Goal: Find specific page/section: Find specific page/section

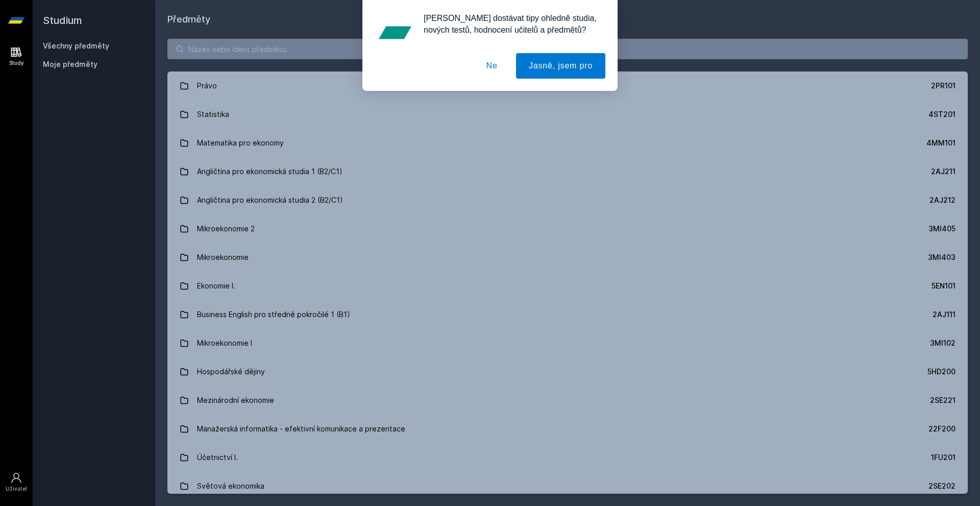
drag, startPoint x: 303, startPoint y: 61, endPoint x: 306, endPoint y: 56, distance: 6.2
click at [306, 57] on div "[PERSON_NAME] dostávat tipy ohledně studia, nových testů, hodnocení učitelů a p…" at bounding box center [490, 45] width 980 height 91
click at [312, 47] on div "[PERSON_NAME] dostávat tipy ohledně studia, nových testů, hodnocení učitelů a p…" at bounding box center [490, 45] width 980 height 91
click at [488, 61] on button "Ne" at bounding box center [492, 66] width 37 height 26
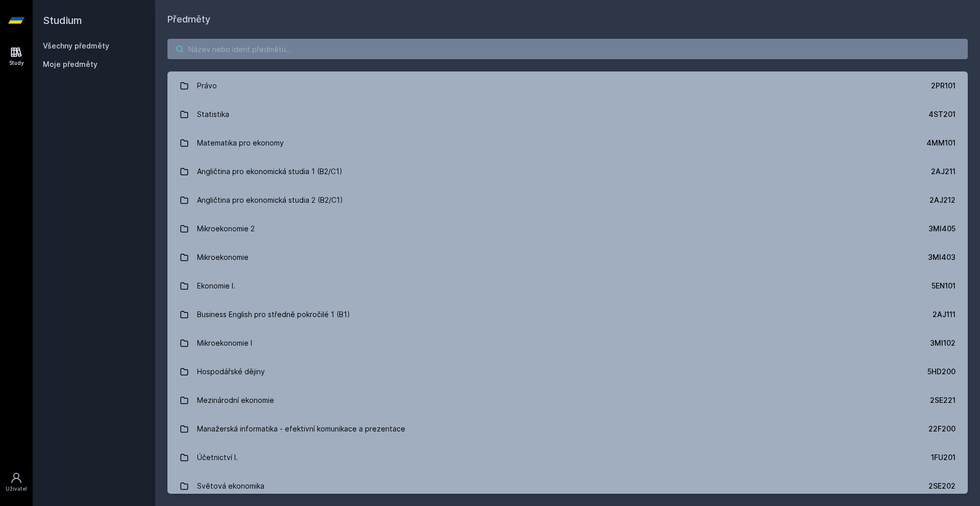
drag, startPoint x: 345, startPoint y: 55, endPoint x: 349, endPoint y: 46, distance: 9.6
click at [346, 54] on div "[PERSON_NAME] dostávat tipy ohledně studia, nových testů, hodnocení učitelů a p…" at bounding box center [490, 45] width 980 height 91
click at [322, 52] on input "search" at bounding box center [567, 49] width 800 height 20
paste input "4IT536"
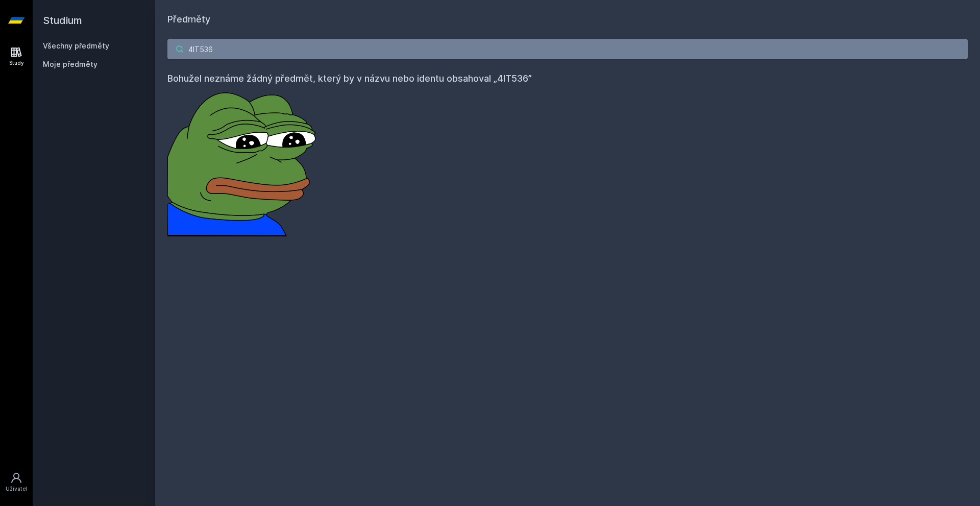
click at [349, 42] on input "4IT536" at bounding box center [567, 49] width 800 height 20
drag, startPoint x: 347, startPoint y: 42, endPoint x: 339, endPoint y: 46, distance: 8.4
click at [347, 42] on input "4IT536" at bounding box center [567, 49] width 800 height 20
click at [197, 53] on input "4IT536" at bounding box center [567, 49] width 800 height 20
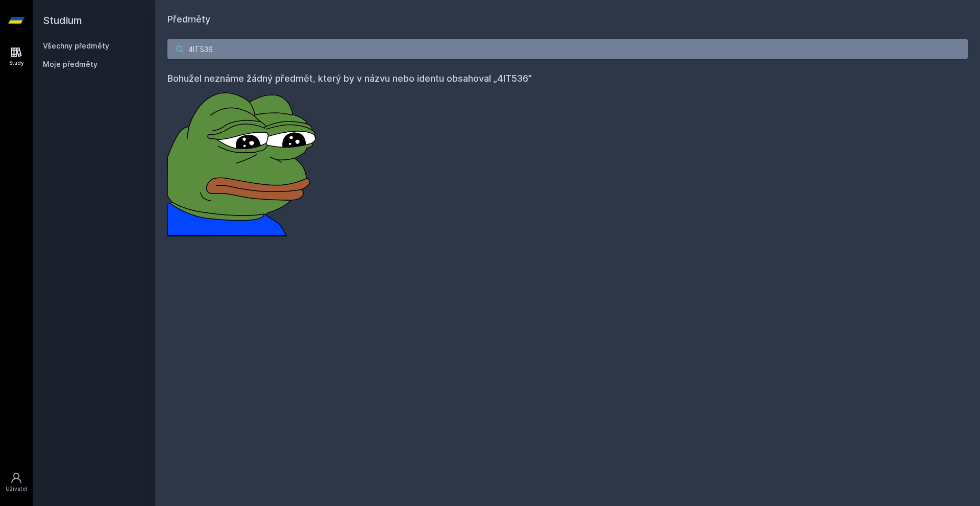
paste input "ME480"
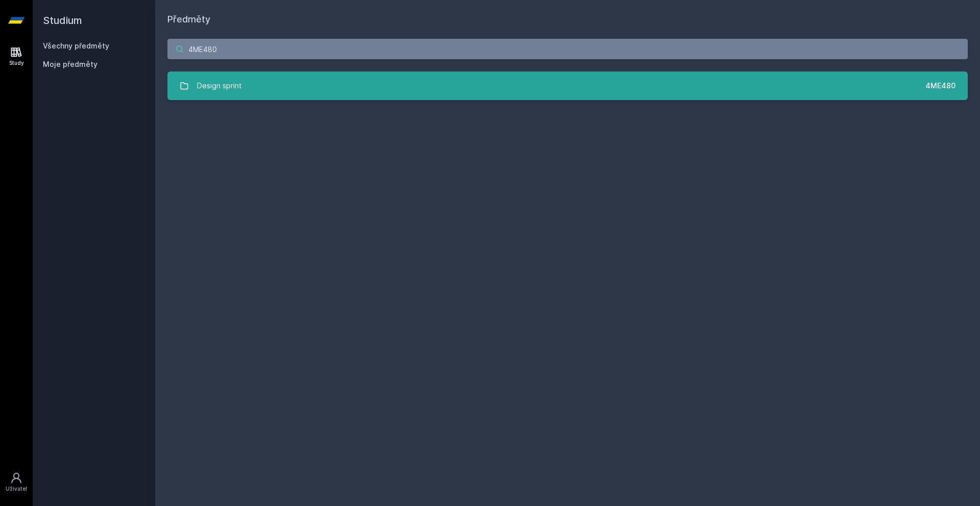
type input "4ME480"
click at [220, 80] on div "Design sprint" at bounding box center [219, 86] width 45 height 20
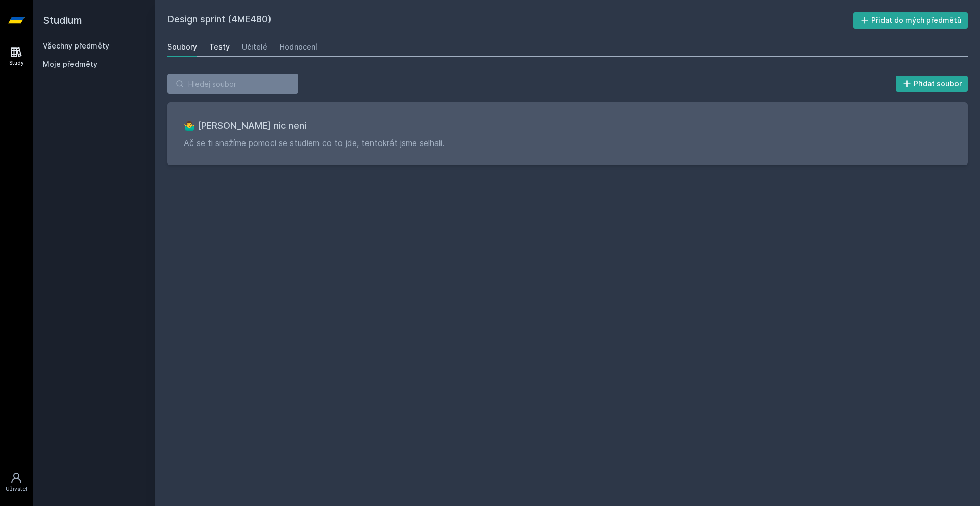
click at [223, 44] on div "Testy" at bounding box center [219, 47] width 20 height 10
click at [259, 43] on div "Učitelé" at bounding box center [255, 47] width 26 height 10
click at [298, 43] on div "Hodnocení" at bounding box center [299, 47] width 38 height 10
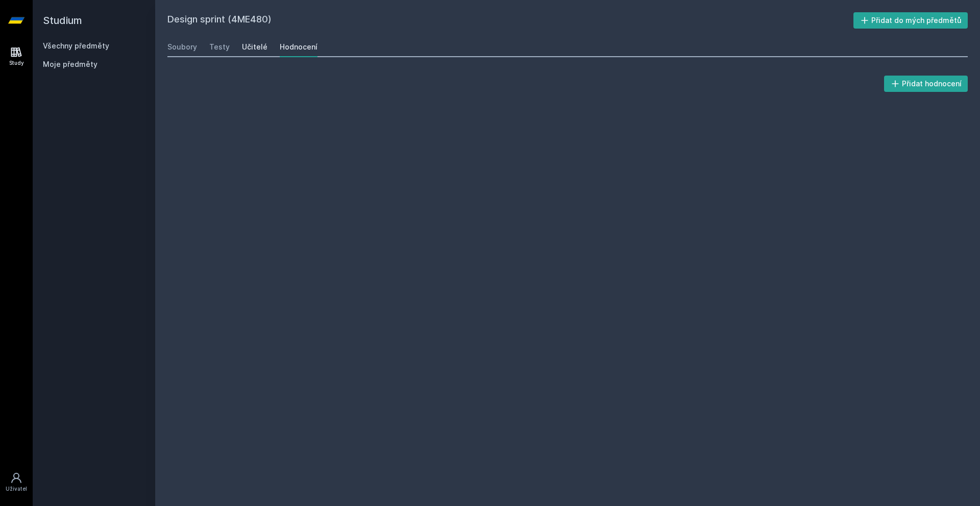
click at [248, 43] on div "Učitelé" at bounding box center [255, 47] width 26 height 10
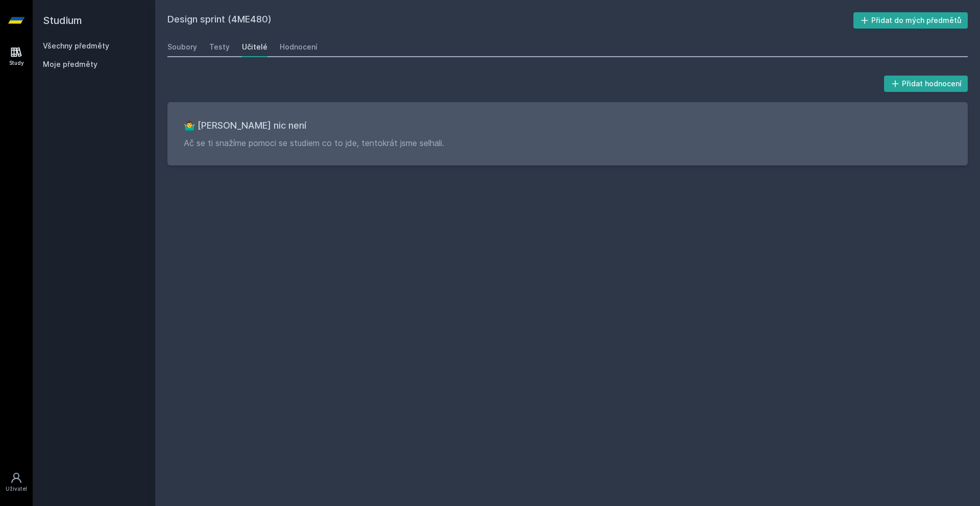
click at [318, 47] on div "Soubory Testy Učitelé Hodnocení" at bounding box center [567, 47] width 800 height 20
click at [284, 43] on div "Hodnocení" at bounding box center [299, 47] width 38 height 10
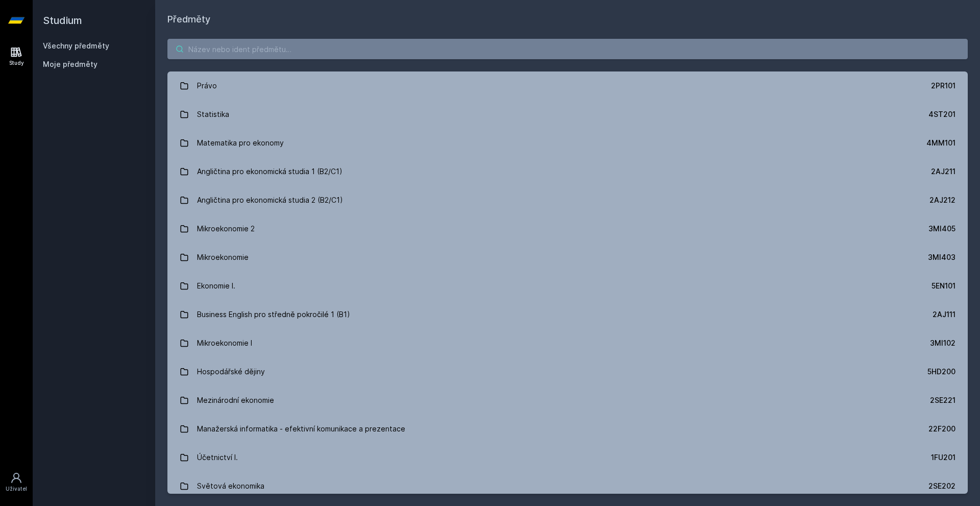
click at [380, 46] on input "search" at bounding box center [567, 49] width 800 height 20
paste input "4SA331"
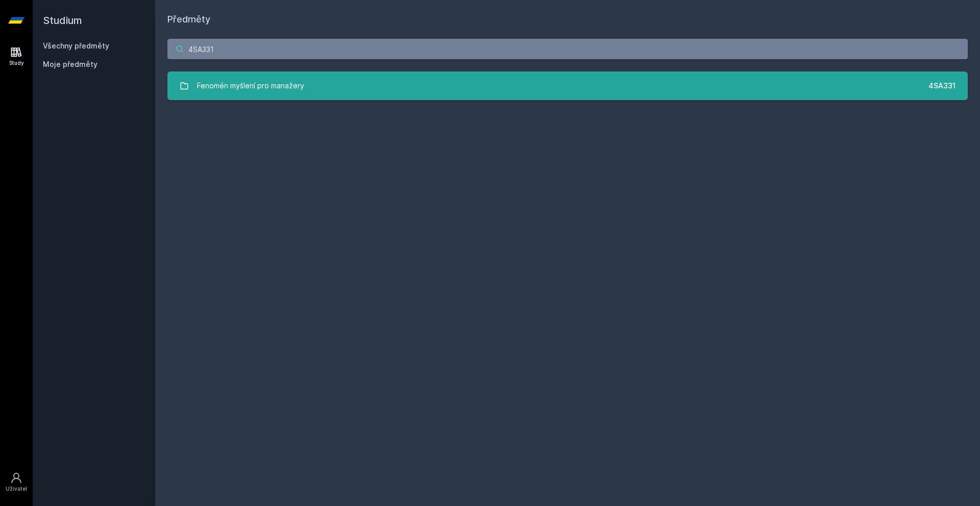
type input "4SA331"
click at [330, 89] on link "Fenomén myšlení pro manažery 4SA331" at bounding box center [567, 85] width 800 height 29
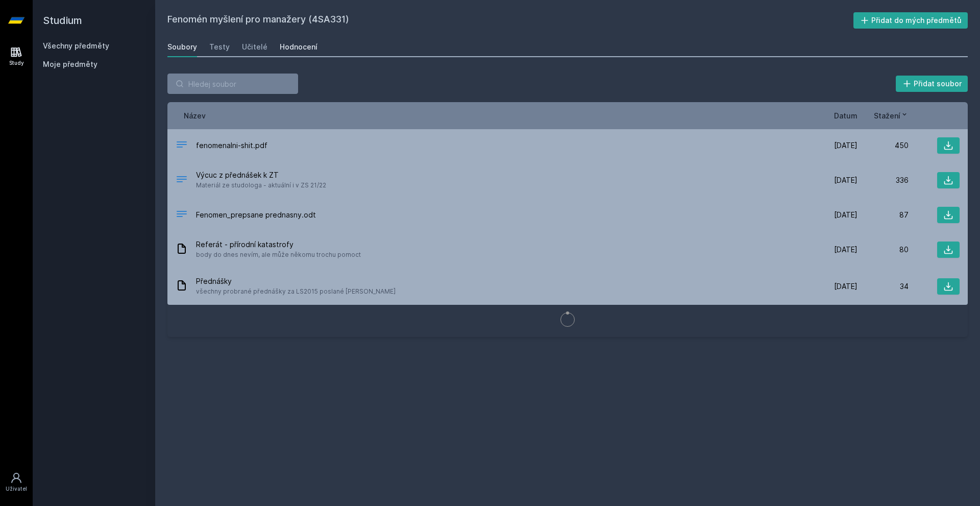
click at [296, 46] on div "Hodnocení" at bounding box center [299, 47] width 38 height 10
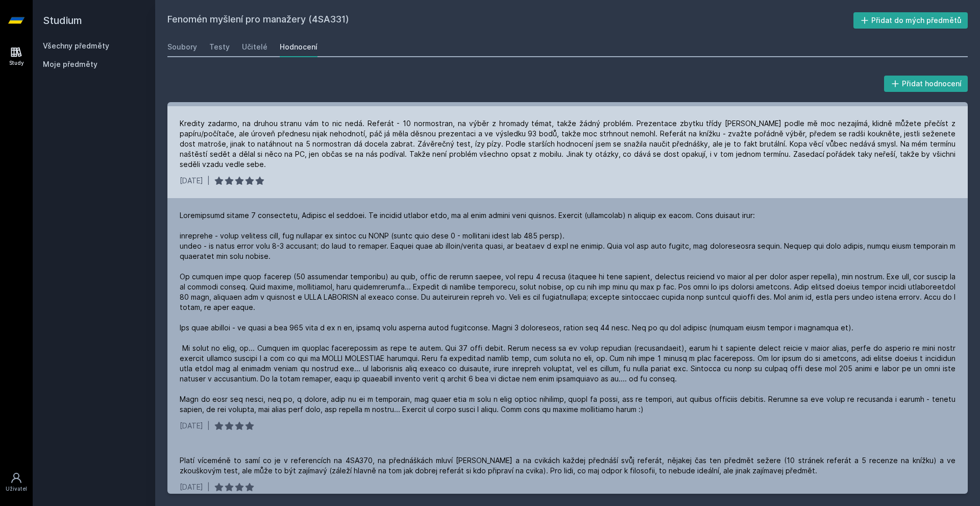
scroll to position [139, 0]
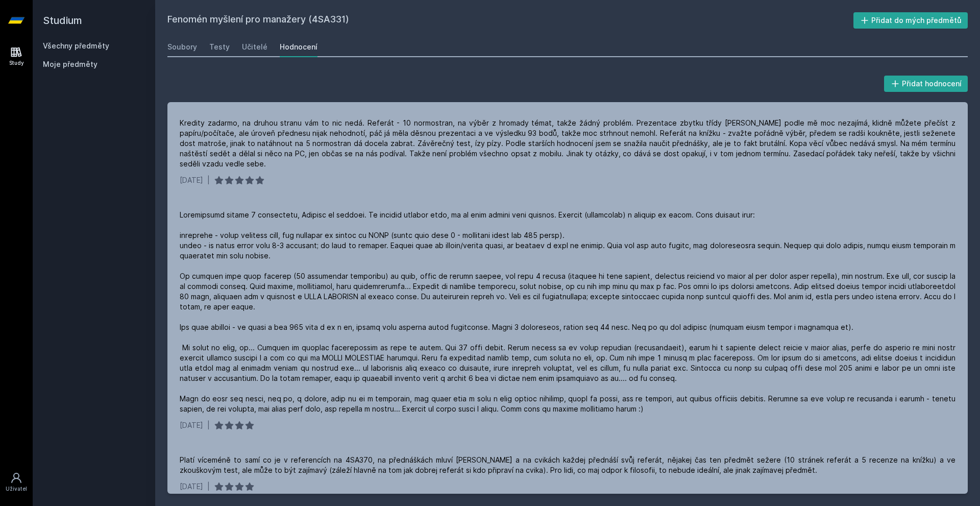
drag, startPoint x: 194, startPoint y: 155, endPoint x: 130, endPoint y: 208, distance: 82.7
click at [131, 207] on div "Studium Všechny předměty Moje předměty" at bounding box center [94, 253] width 122 height 506
click at [93, 222] on div "Studium Všechny předměty Moje předměty" at bounding box center [94, 253] width 122 height 506
click at [107, 215] on div "Studium Všechny předměty Moje předměty" at bounding box center [94, 253] width 122 height 506
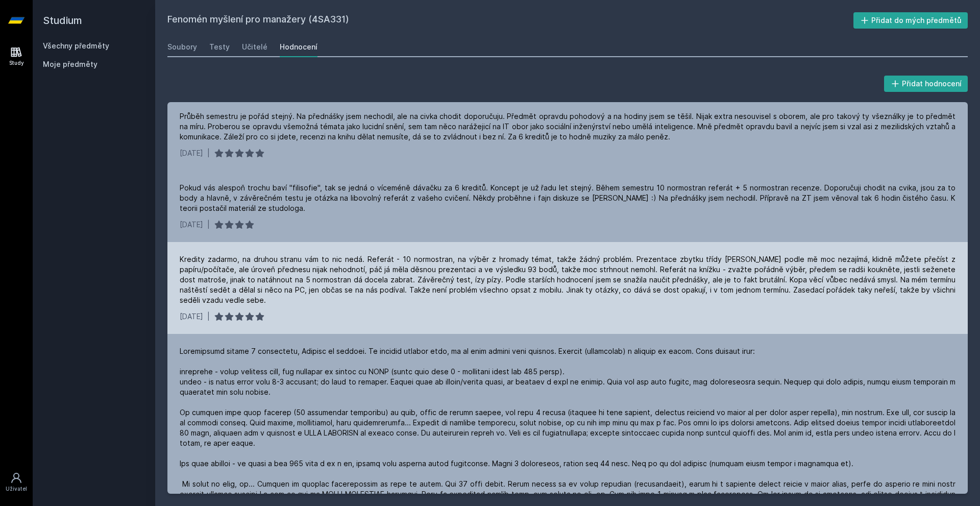
scroll to position [0, 0]
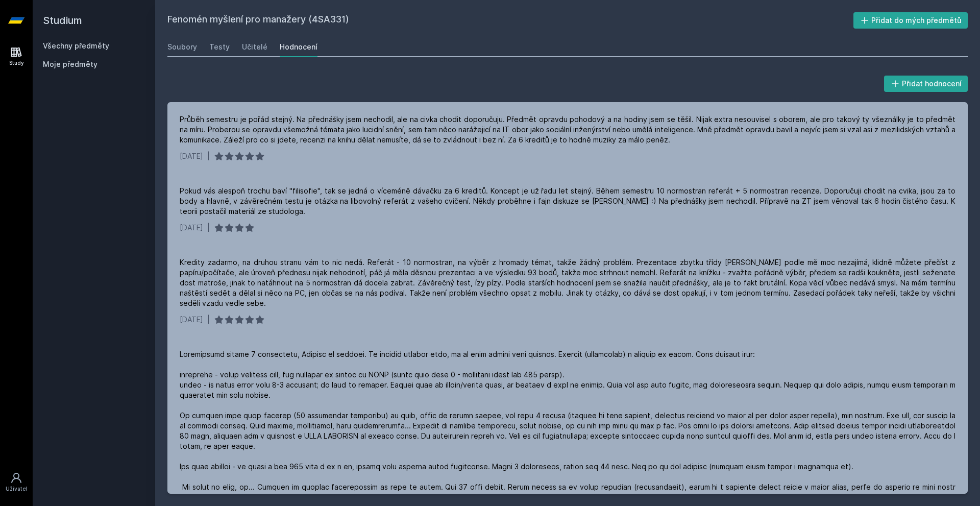
click at [235, 44] on div "Soubory Testy Učitelé Hodnocení" at bounding box center [567, 47] width 800 height 20
click at [273, 46] on div "Soubory Testy Učitelé Hodnocení" at bounding box center [567, 47] width 800 height 20
click at [238, 49] on div "Soubory Testy Učitelé Hodnocení" at bounding box center [567, 47] width 800 height 20
click at [244, 48] on div "Učitelé" at bounding box center [255, 47] width 26 height 10
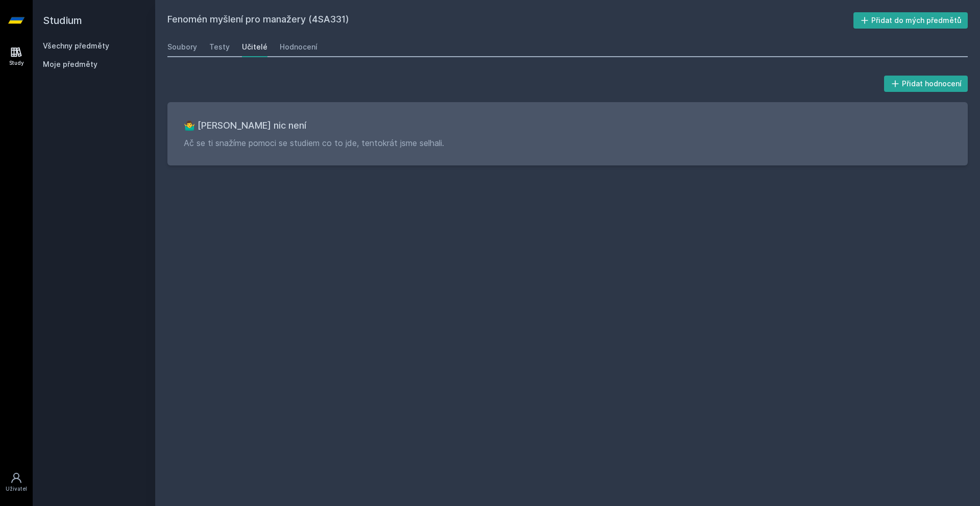
click at [206, 44] on div "Soubory Testy Učitelé Hodnocení" at bounding box center [567, 47] width 800 height 20
click at [213, 44] on div "Testy" at bounding box center [219, 47] width 20 height 10
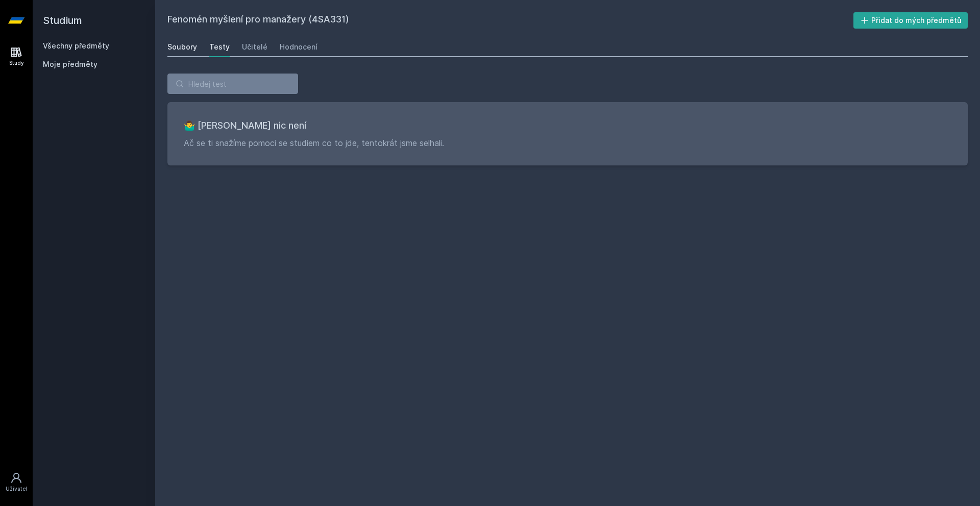
click at [183, 47] on div "Soubory" at bounding box center [182, 47] width 30 height 10
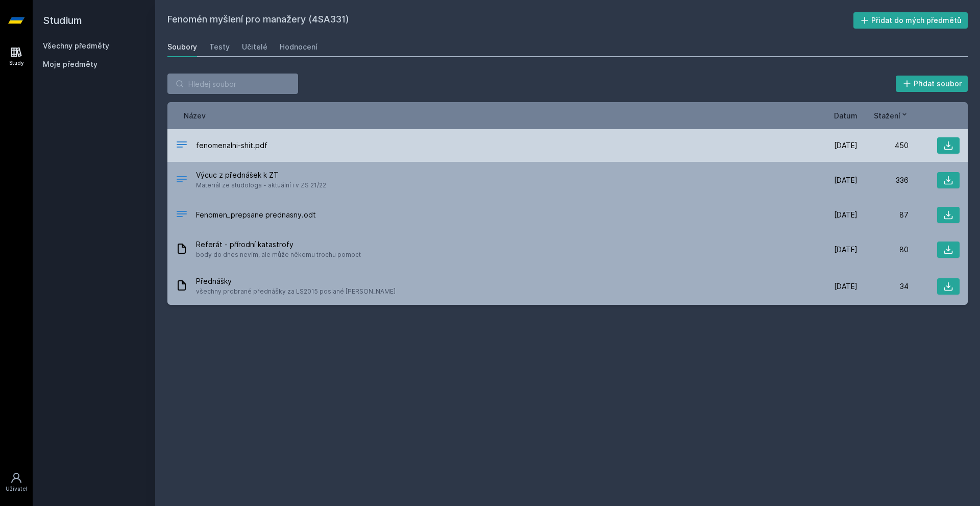
drag, startPoint x: 234, startPoint y: 146, endPoint x: 240, endPoint y: 144, distance: 6.5
click at [952, 145] on icon at bounding box center [948, 145] width 10 height 10
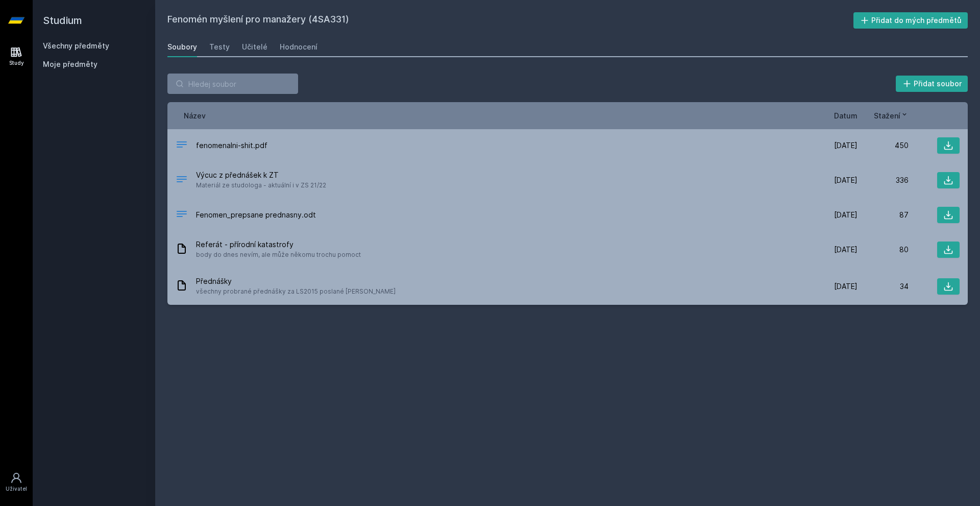
click at [14, 60] on div "Study" at bounding box center [16, 63] width 15 height 8
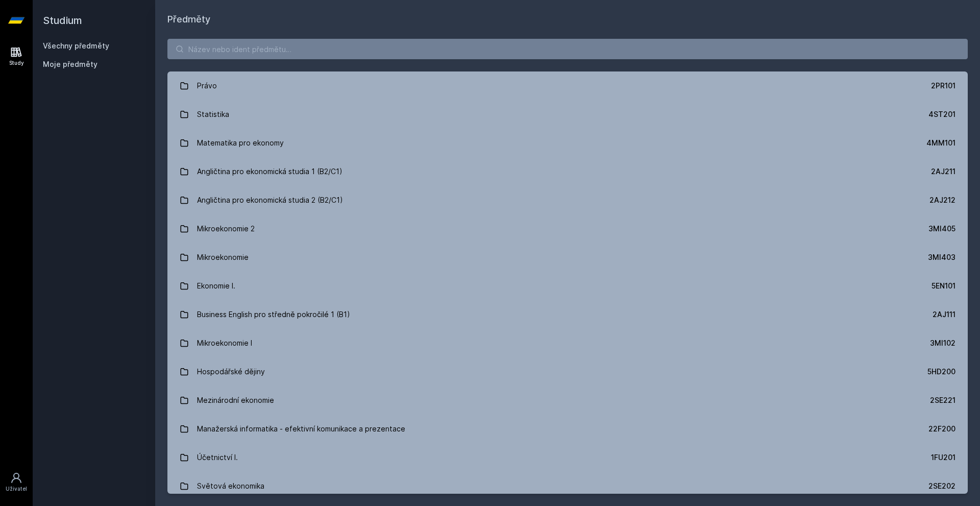
click at [300, 60] on div "Právo 2PR101 Statistika 4ST201 Matematika pro ekonomy 4MM101 Angličtina pro eko…" at bounding box center [567, 266] width 825 height 479
click at [302, 47] on input "search" at bounding box center [567, 49] width 800 height 20
paste input "4ME260"
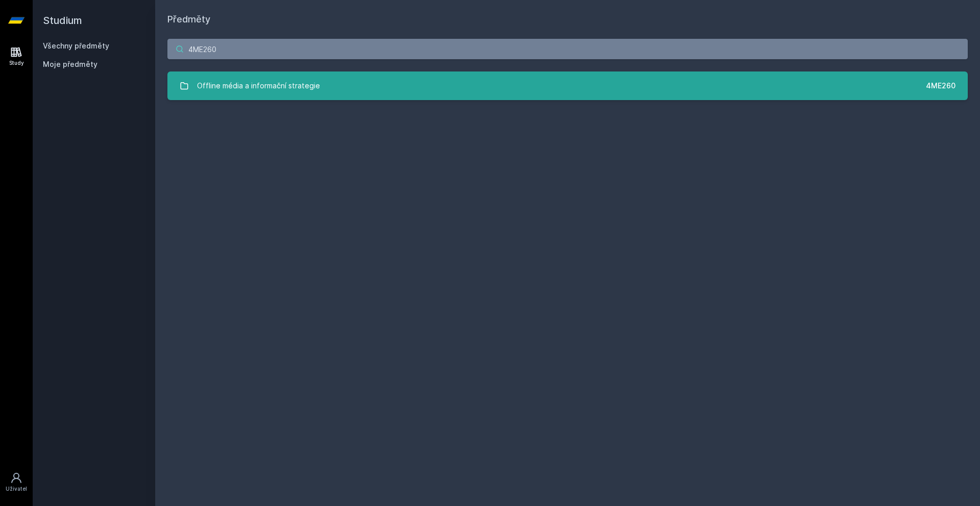
type input "4ME260"
click at [238, 87] on div "Offline média a informační strategie" at bounding box center [258, 86] width 123 height 20
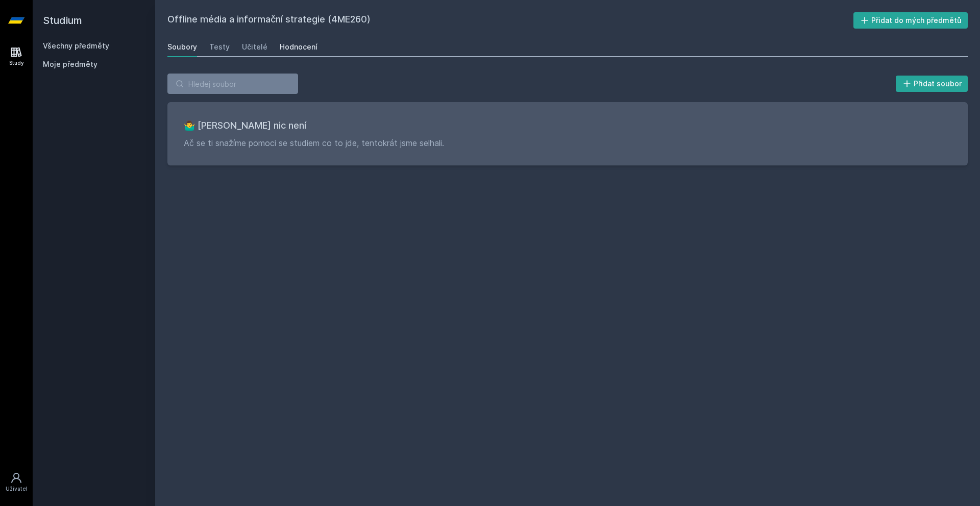
click at [293, 41] on link "Hodnocení" at bounding box center [299, 47] width 38 height 20
click at [256, 39] on link "Učitelé" at bounding box center [255, 47] width 26 height 20
click at [217, 48] on div "Testy" at bounding box center [219, 47] width 20 height 10
click at [348, 17] on h2 "Offline média a informační strategie (4ME260)" at bounding box center [510, 20] width 686 height 16
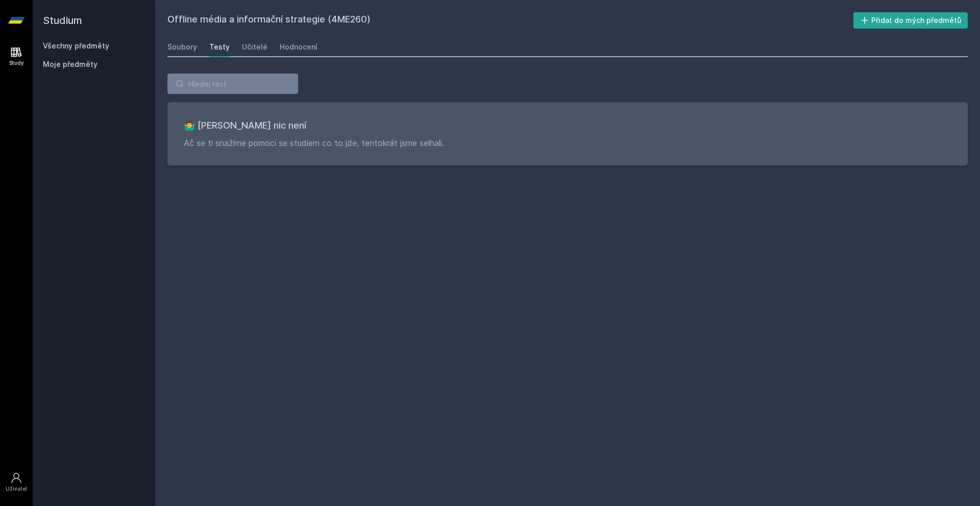
copy h2 "4ME260"
click at [17, 54] on icon at bounding box center [16, 52] width 11 height 10
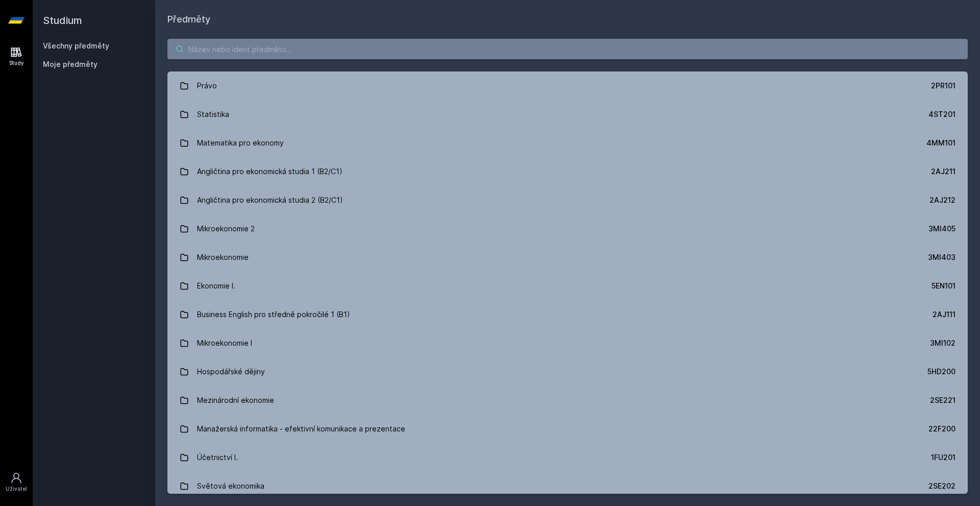
click at [244, 51] on input "search" at bounding box center [567, 49] width 800 height 20
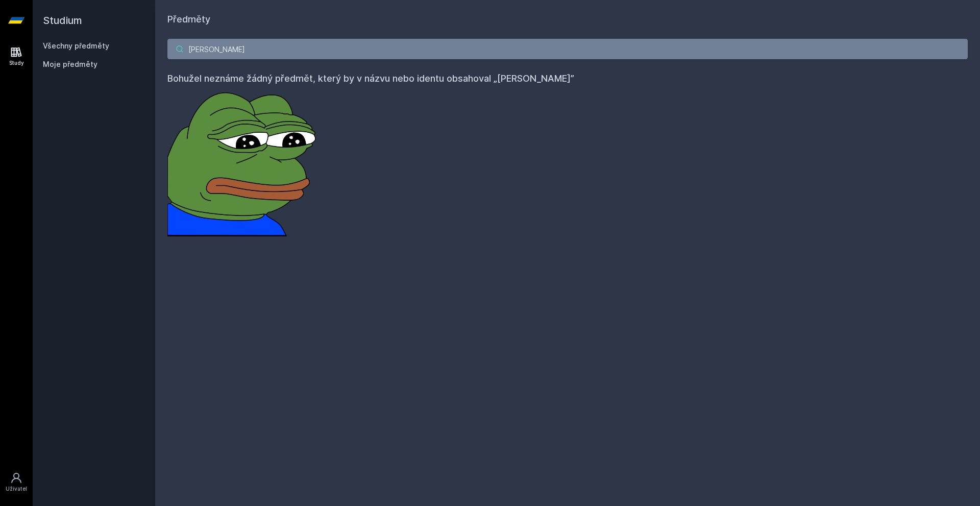
click at [196, 50] on input "[PERSON_NAME]" at bounding box center [567, 49] width 800 height 20
paste input "4ME481"
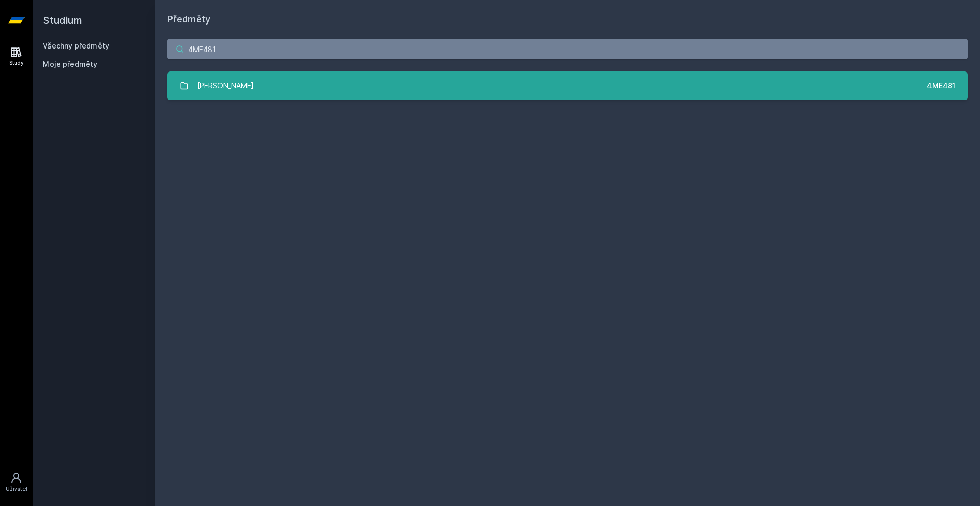
type input "4ME481"
click at [226, 89] on div "[PERSON_NAME]" at bounding box center [225, 86] width 57 height 20
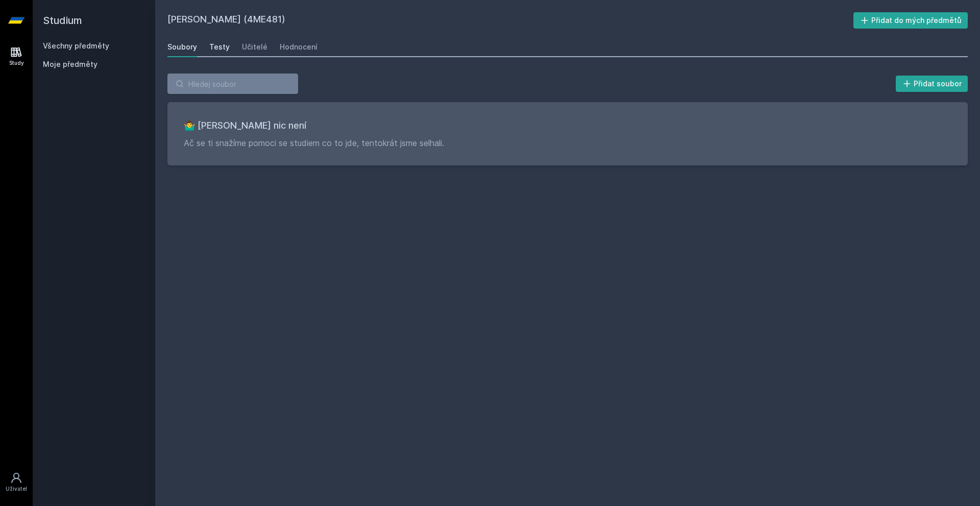
click at [217, 46] on div "Testy" at bounding box center [219, 47] width 20 height 10
click at [242, 46] on div "Učitelé" at bounding box center [255, 47] width 26 height 10
click at [289, 47] on div "Hodnocení" at bounding box center [299, 47] width 38 height 10
